Goal: Task Accomplishment & Management: Manage account settings

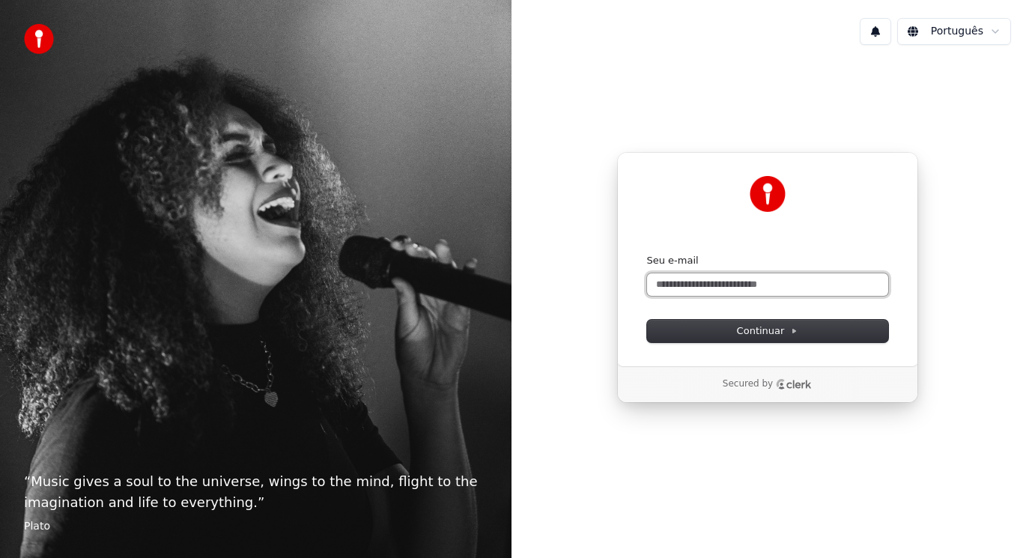
click at [785, 284] on input "Seu e-mail" at bounding box center [767, 284] width 241 height 22
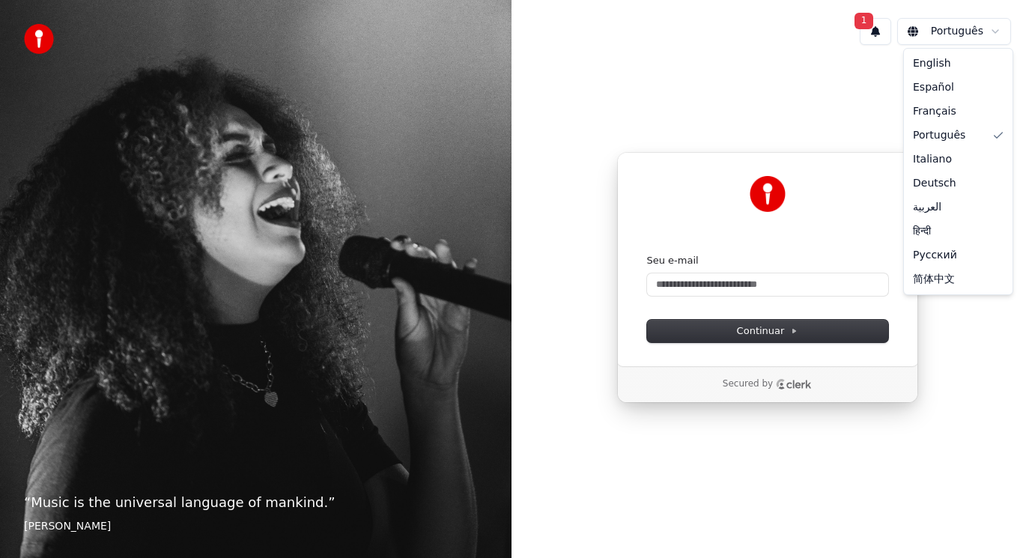
click at [998, 34] on html "“ Music is the universal language of mankind. ” Henry Wadsworth Longfellow 1 Po…" at bounding box center [511, 279] width 1023 height 558
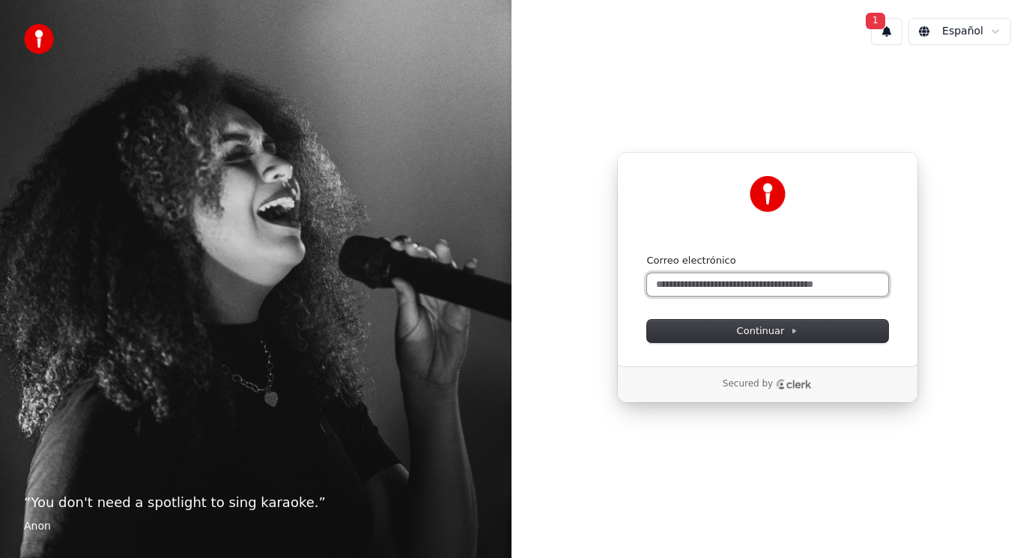
click at [777, 285] on input "Correo electrónico" at bounding box center [767, 284] width 241 height 22
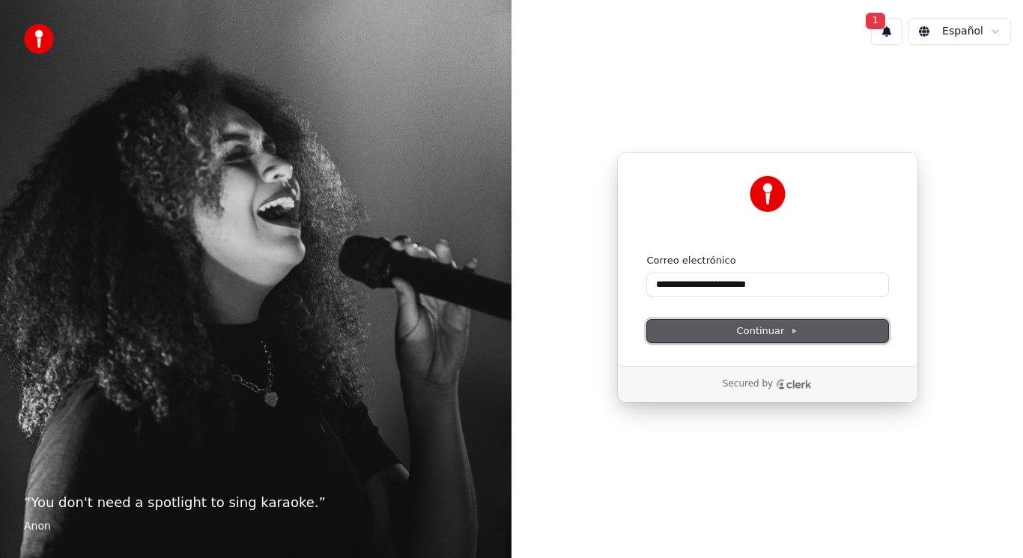
click at [785, 328] on span "Continuar" at bounding box center [767, 330] width 61 height 13
type input "**********"
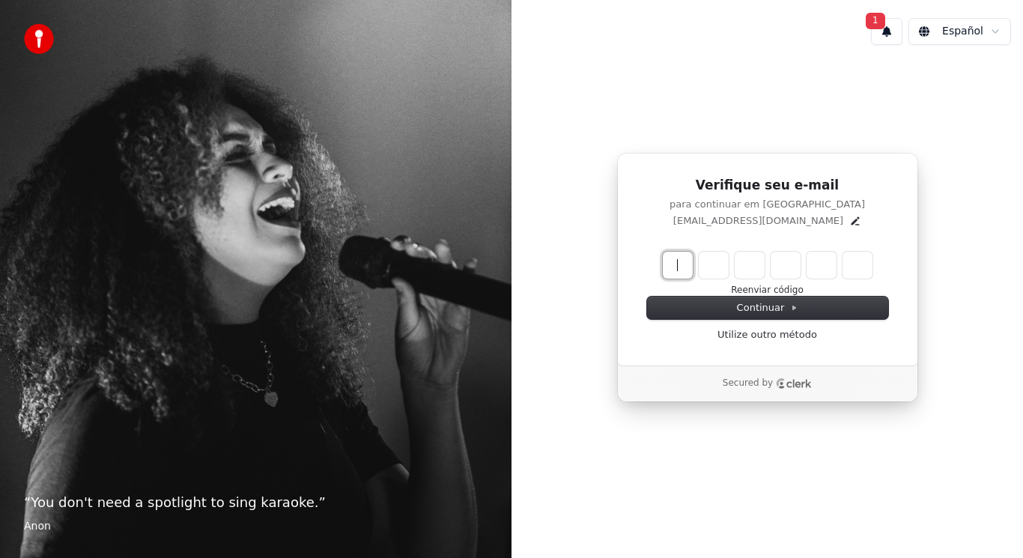
click at [670, 258] on input "Enter verification code" at bounding box center [783, 265] width 240 height 27
type input "******"
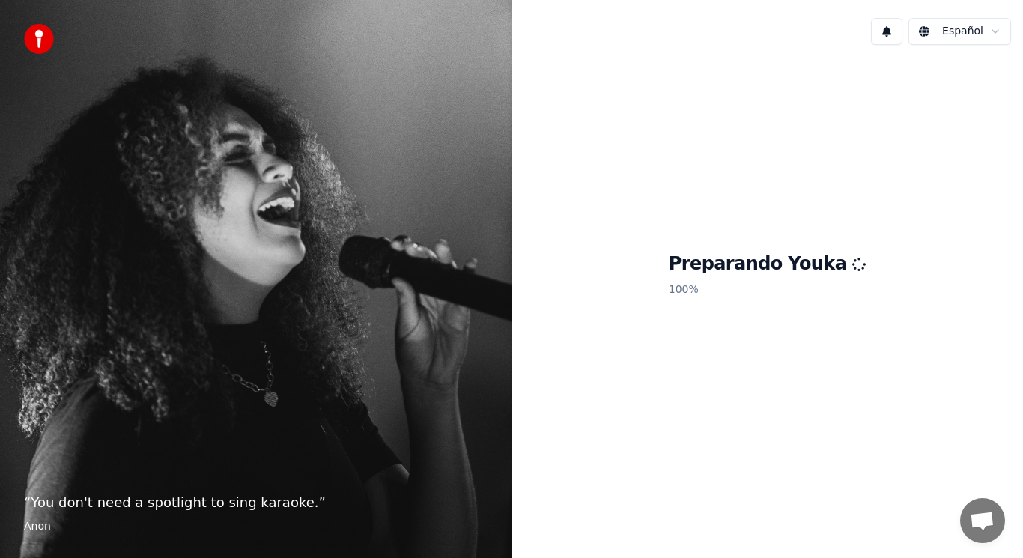
scroll to position [54, 0]
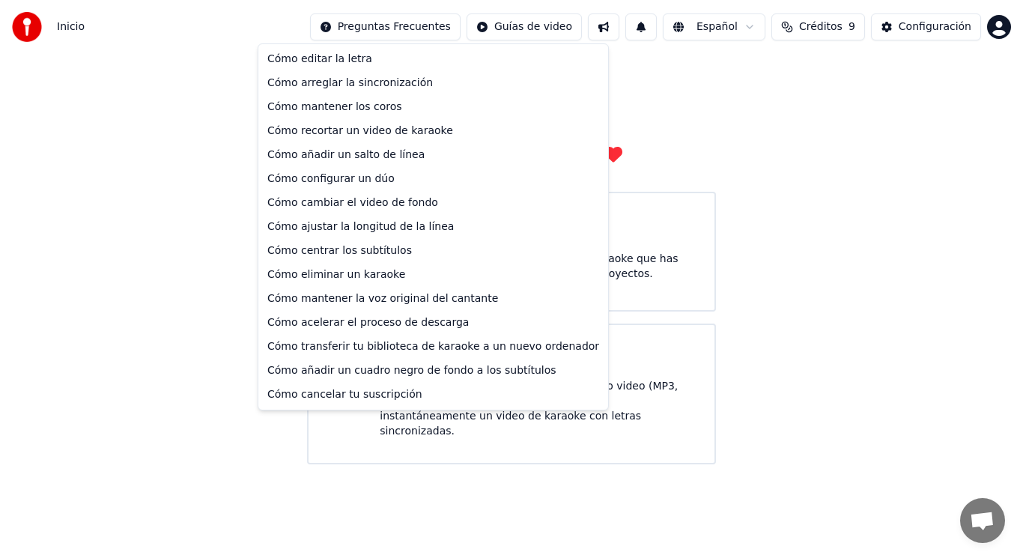
click at [442, 34] on html "Inicio Preguntas Frecuentes Guías de video Español Créditos 9 Configuración Bie…" at bounding box center [511, 232] width 1023 height 464
click at [339, 392] on div "Cómo cancelar tu suscripción" at bounding box center [433, 395] width 344 height 24
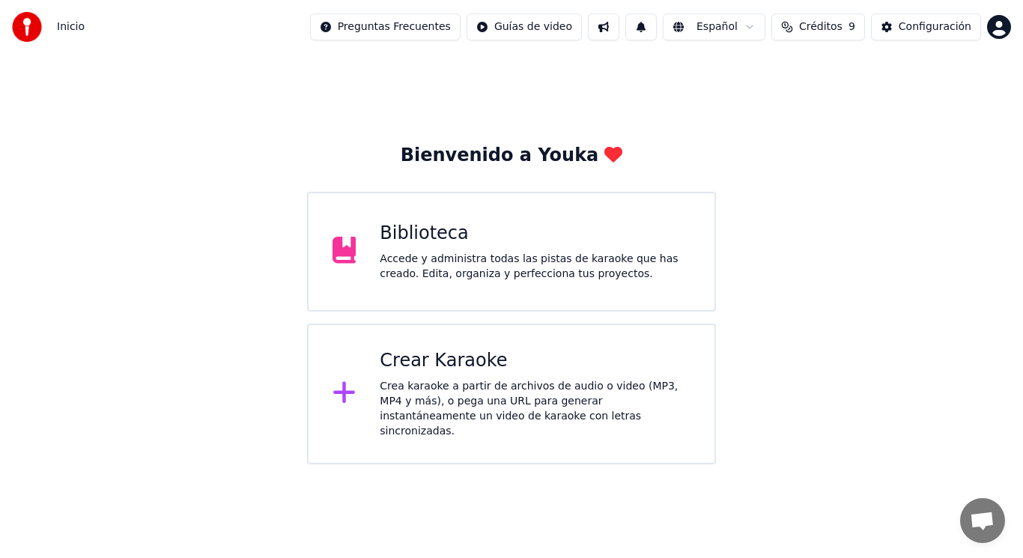
click at [347, 386] on icon at bounding box center [344, 392] width 24 height 27
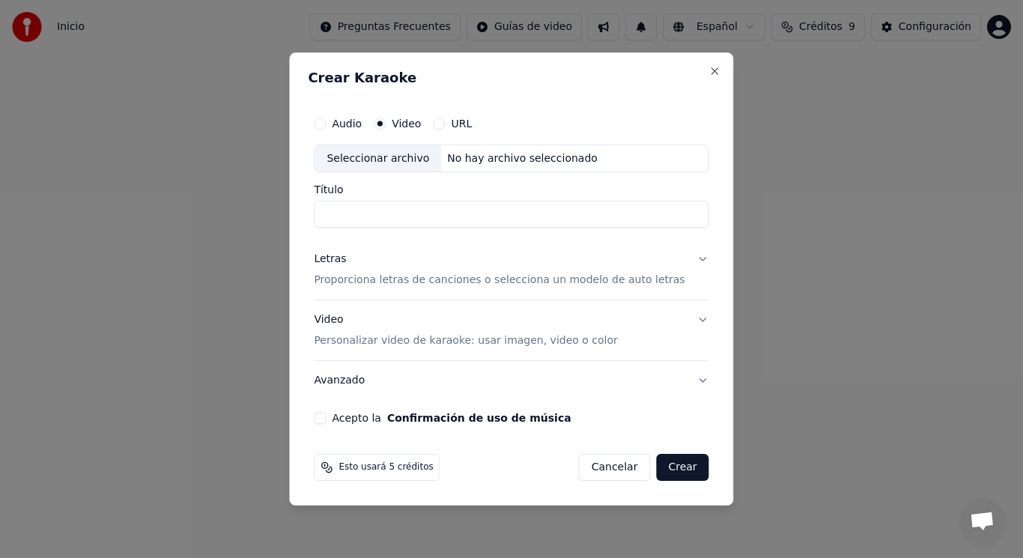
click at [416, 160] on div "Seleccionar archivo" at bounding box center [377, 158] width 127 height 27
click at [709, 69] on button "Close" at bounding box center [715, 71] width 12 height 12
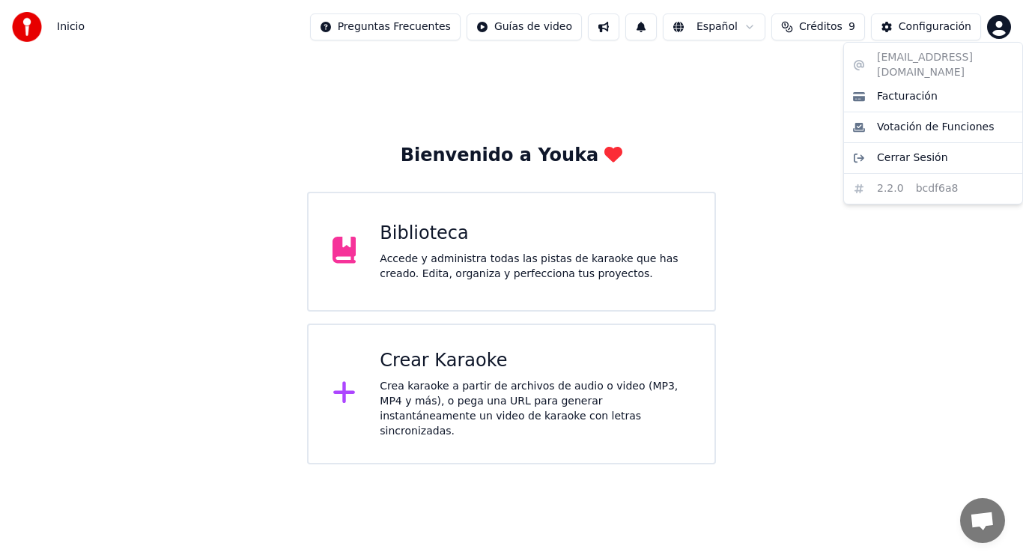
click at [997, 28] on html "Inicio Preguntas Frecuentes Guías de video Español Créditos 9 Configuración Bie…" at bounding box center [511, 232] width 1023 height 464
click at [994, 22] on html "Inicio Preguntas Frecuentes Guías de video Español Créditos 9 Configuración Bie…" at bounding box center [511, 232] width 1023 height 464
click at [930, 150] on span "Cerrar Sesión" at bounding box center [912, 157] width 71 height 15
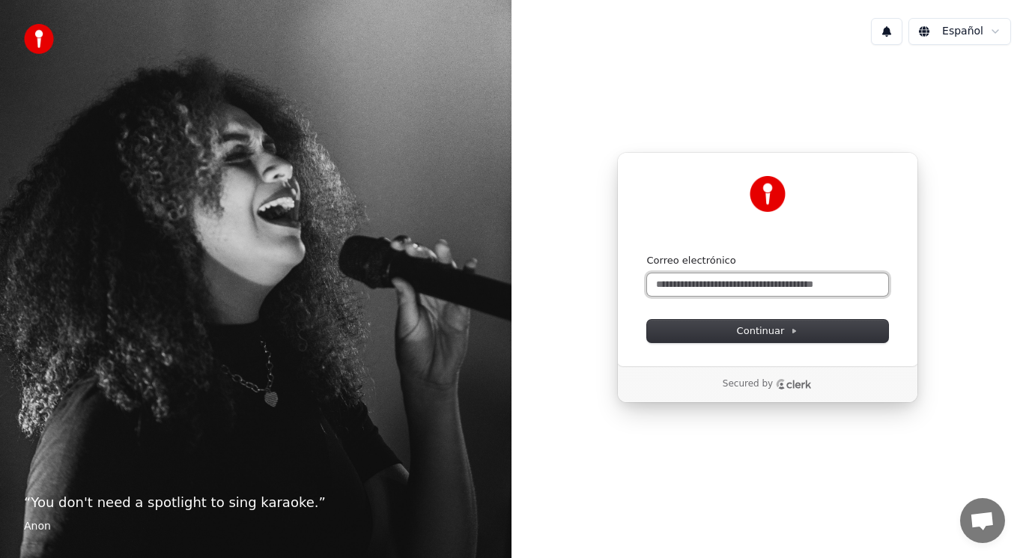
click at [694, 279] on input "Correo electrónico" at bounding box center [767, 284] width 241 height 22
type input "**********"
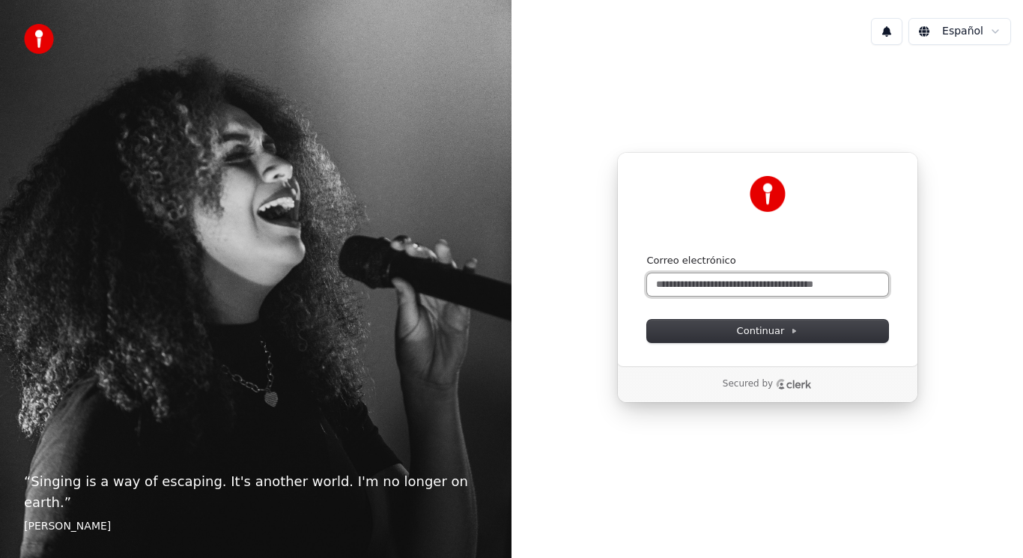
click at [710, 284] on input "Correo electrónico" at bounding box center [767, 284] width 241 height 22
type input "**"
click at [896, 43] on button at bounding box center [886, 31] width 31 height 27
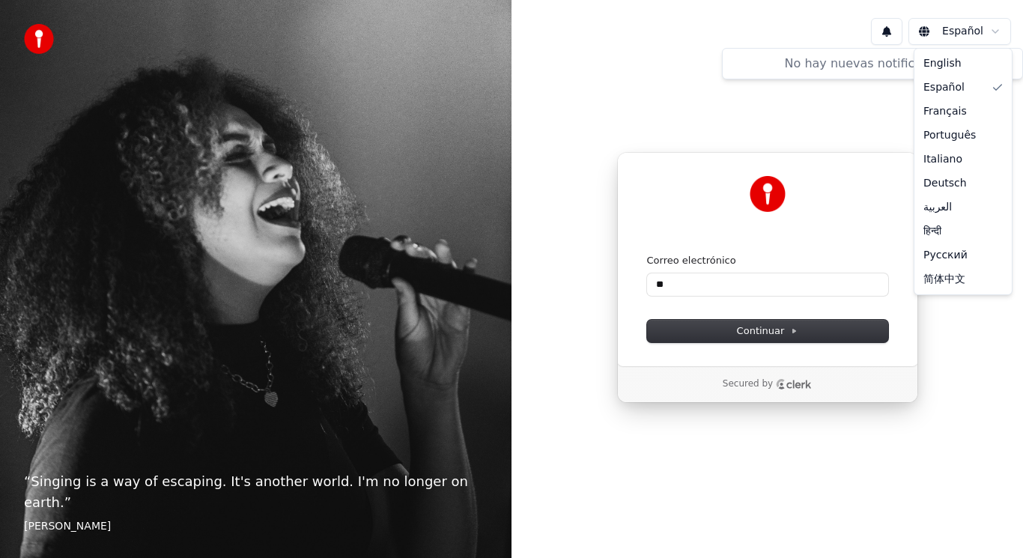
click at [982, 30] on html "“ Singing is a way of escaping. It's another world. I'm no longer on earth. ” E…" at bounding box center [511, 279] width 1023 height 558
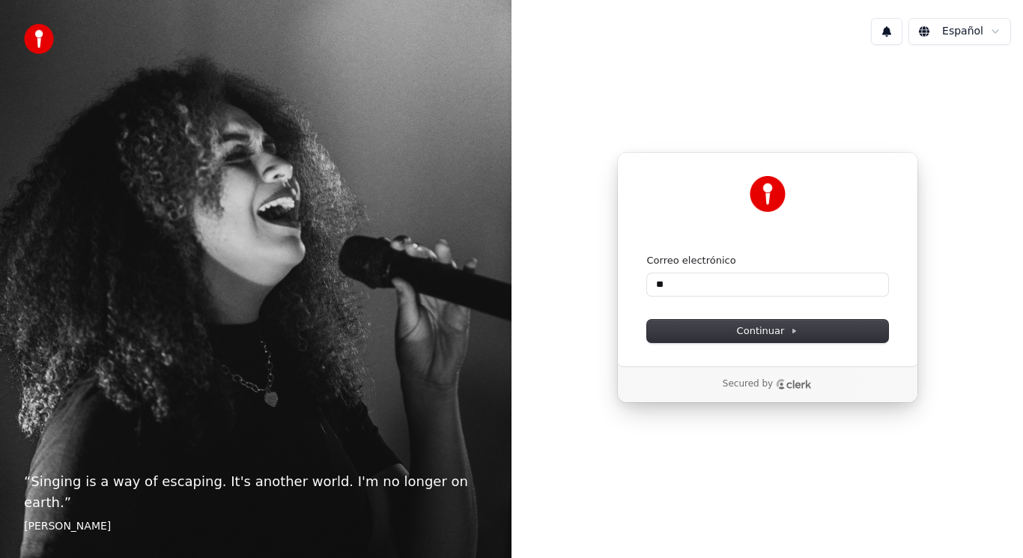
click at [782, 77] on html "“ Singing is a way of escaping. It's another world. I'm no longer on earth. ” E…" at bounding box center [511, 279] width 1023 height 558
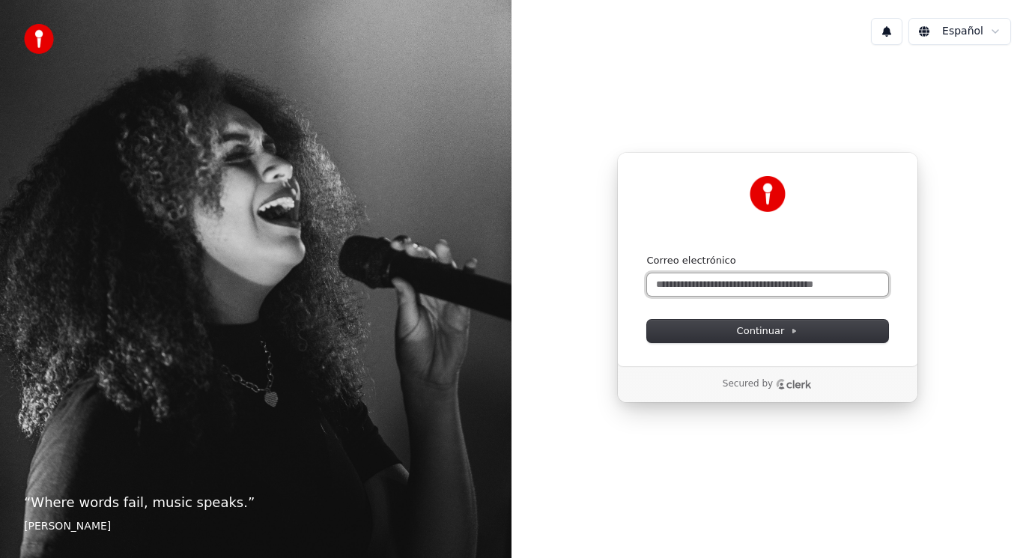
click at [684, 286] on input "Correo electrónico" at bounding box center [767, 284] width 241 height 22
click at [708, 283] on input "*******" at bounding box center [767, 284] width 241 height 22
type input "*"
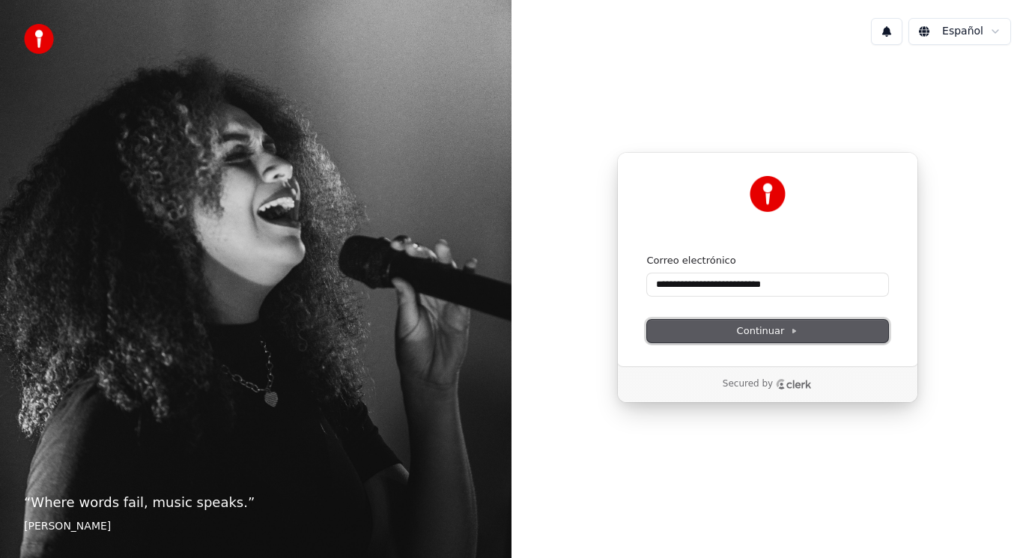
click at [747, 326] on span "Continuar" at bounding box center [767, 330] width 61 height 13
type input "**********"
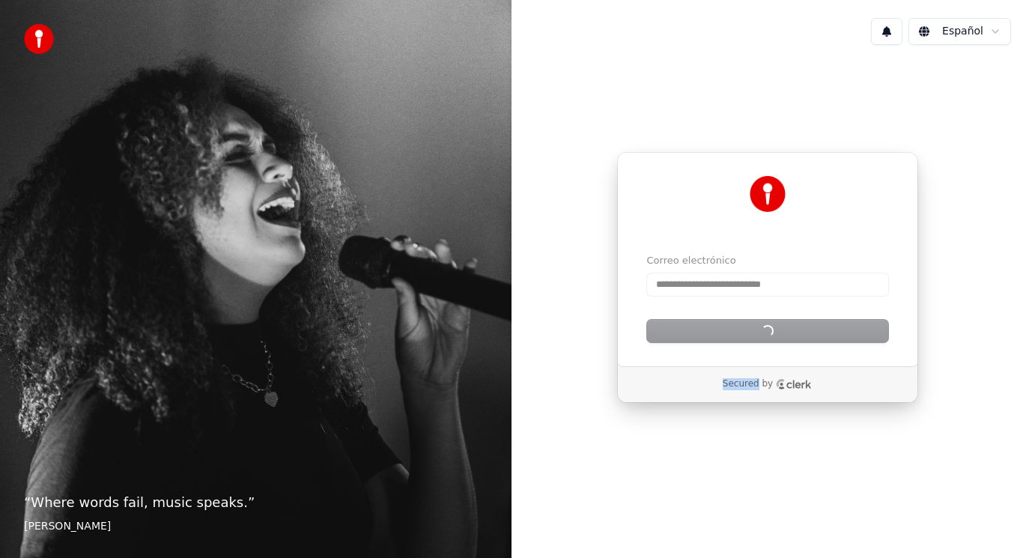
click at [747, 326] on div "Continuar" at bounding box center [767, 331] width 241 height 22
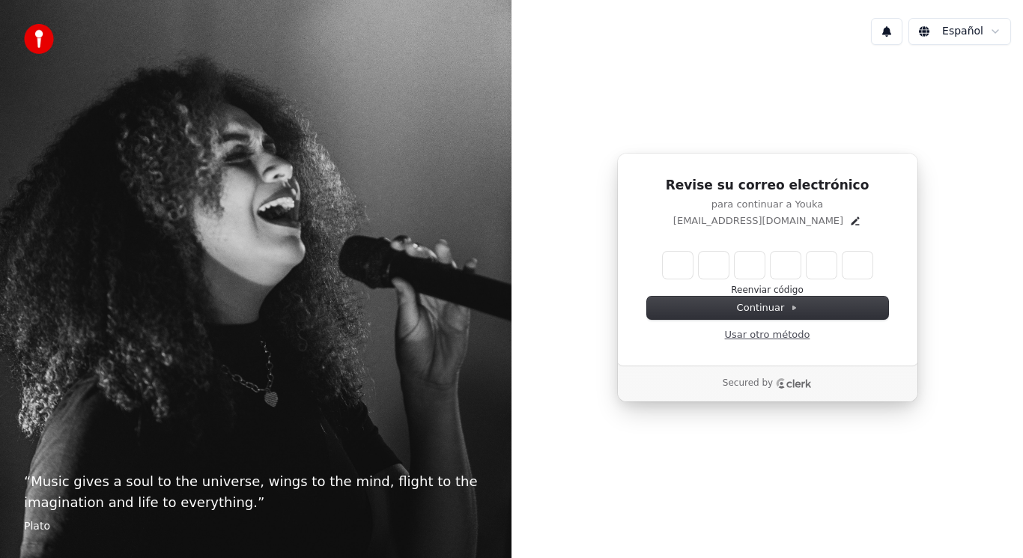
click at [766, 337] on link "Usar otro método" at bounding box center [767, 334] width 85 height 13
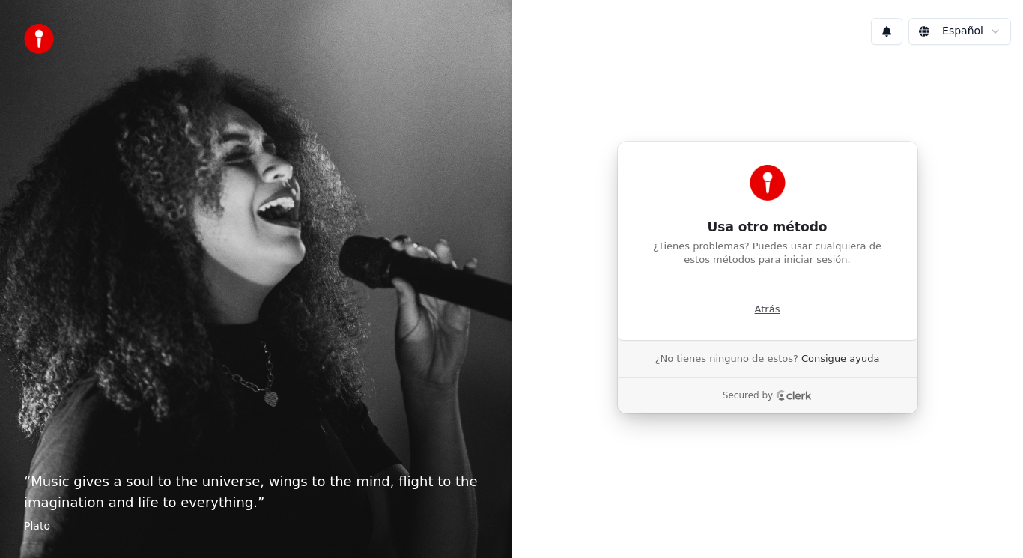
click at [772, 311] on p "Atrás" at bounding box center [767, 308] width 25 height 13
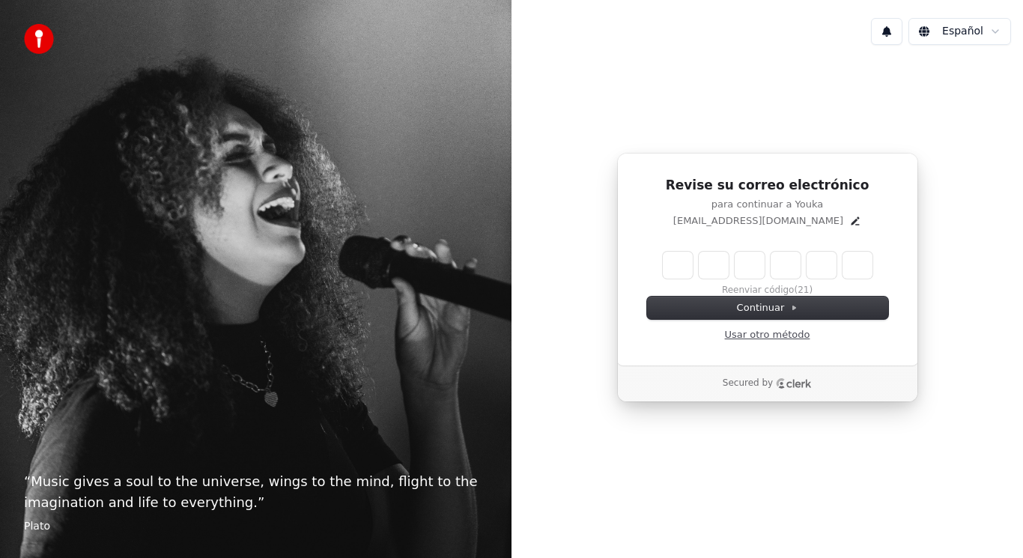
click at [775, 335] on link "Usar otro método" at bounding box center [767, 334] width 85 height 13
